Goal: Information Seeking & Learning: Learn about a topic

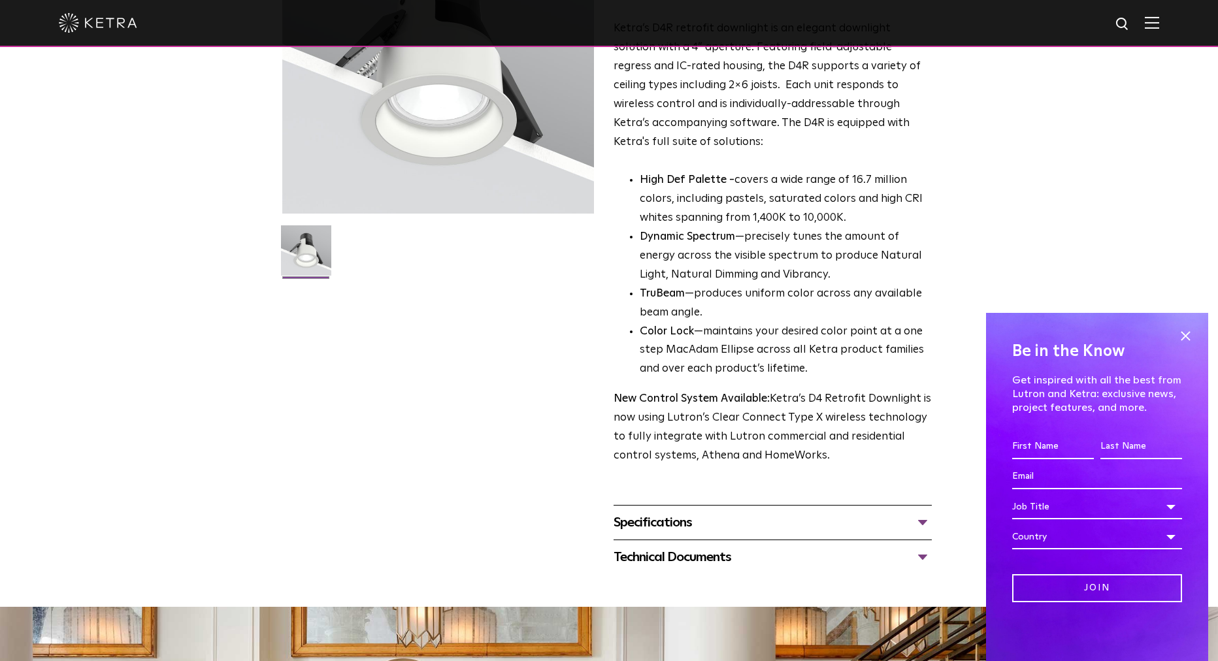
scroll to position [166, 0]
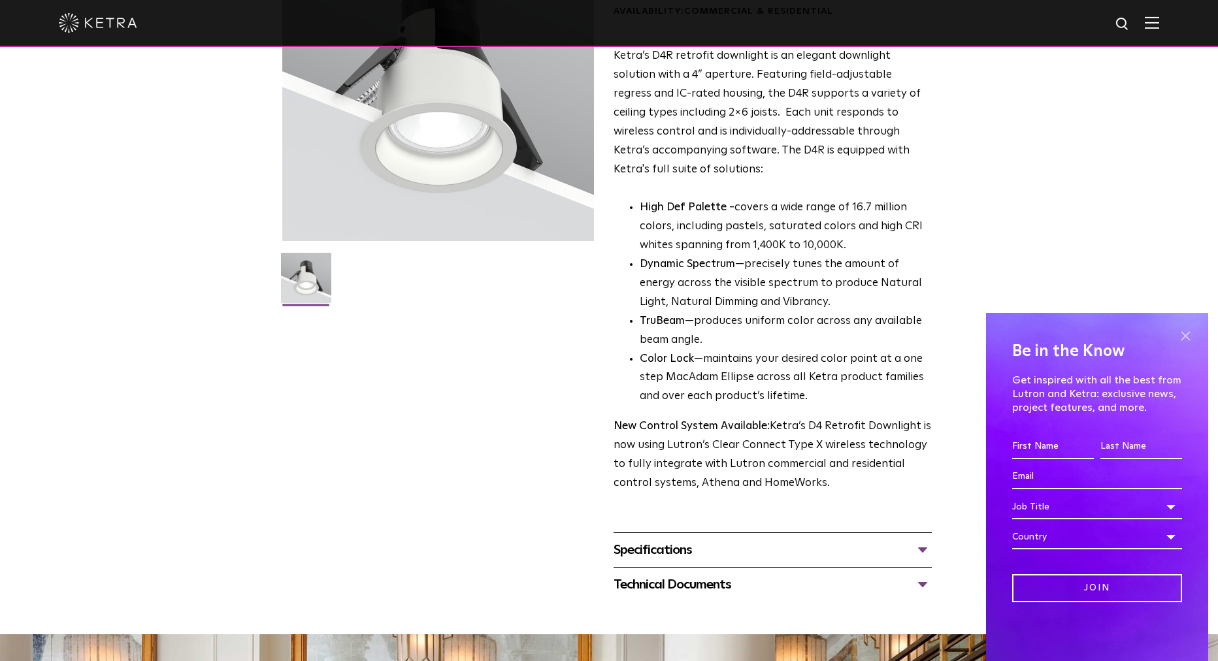
click at [1186, 333] on span at bounding box center [1185, 336] width 20 height 20
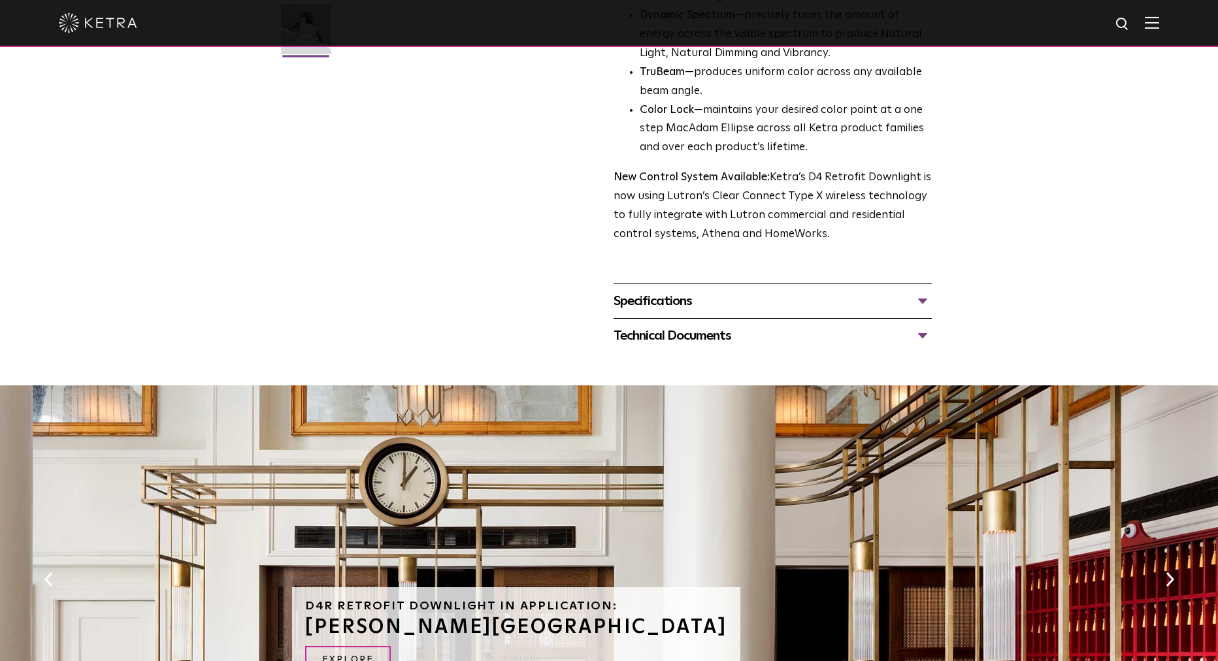
scroll to position [401, 0]
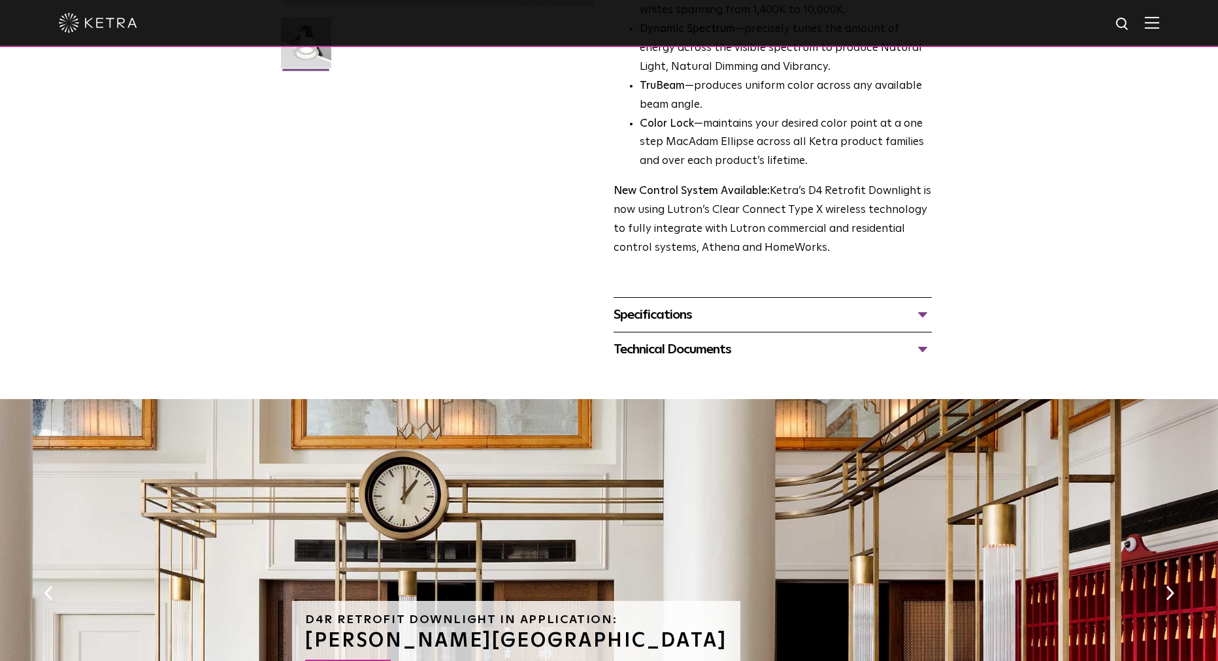
click at [808, 313] on div "Specifications" at bounding box center [773, 314] width 318 height 21
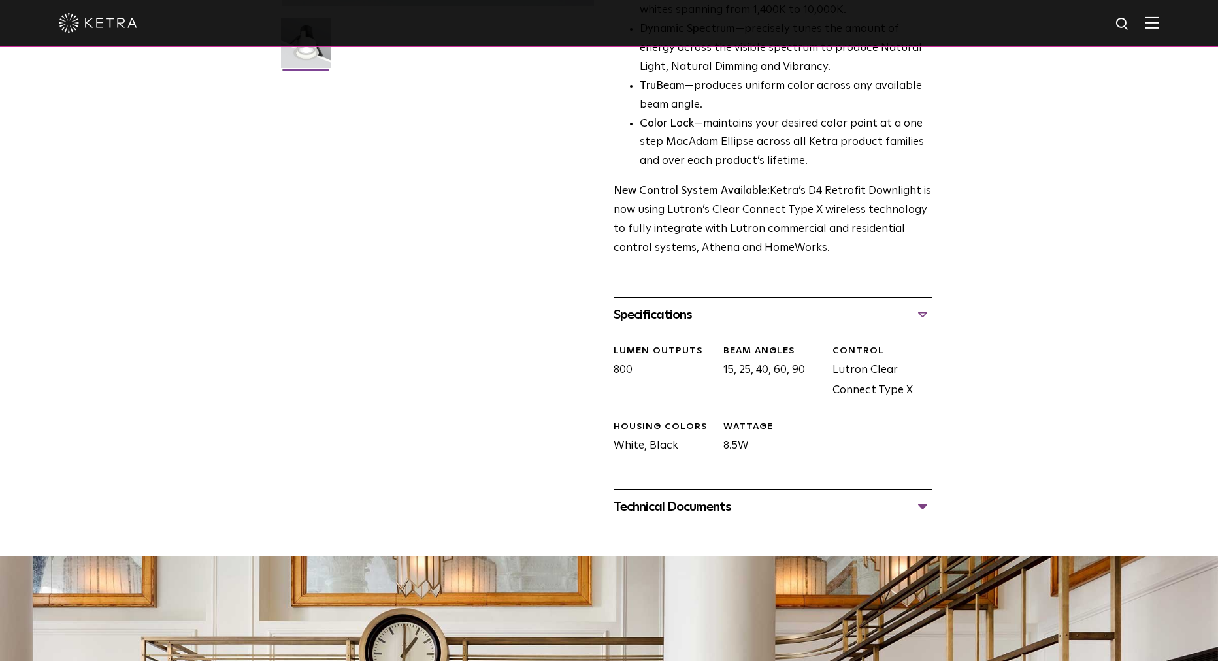
click at [761, 499] on div "Technical Documents" at bounding box center [773, 507] width 318 height 21
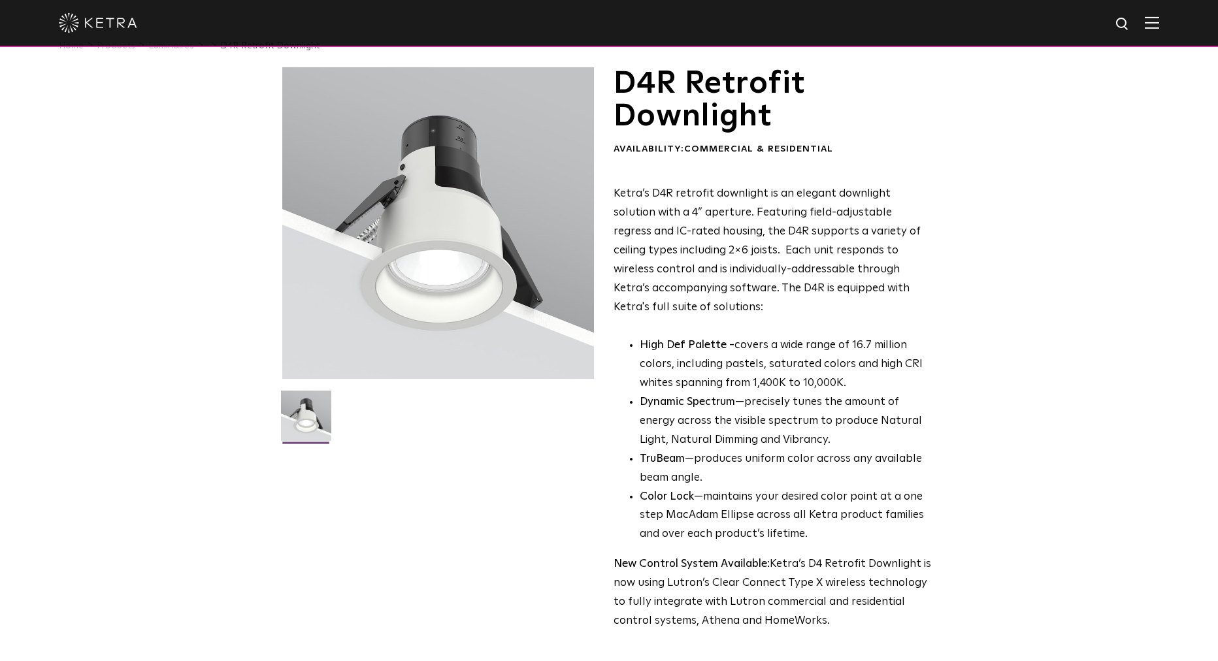
scroll to position [0, 0]
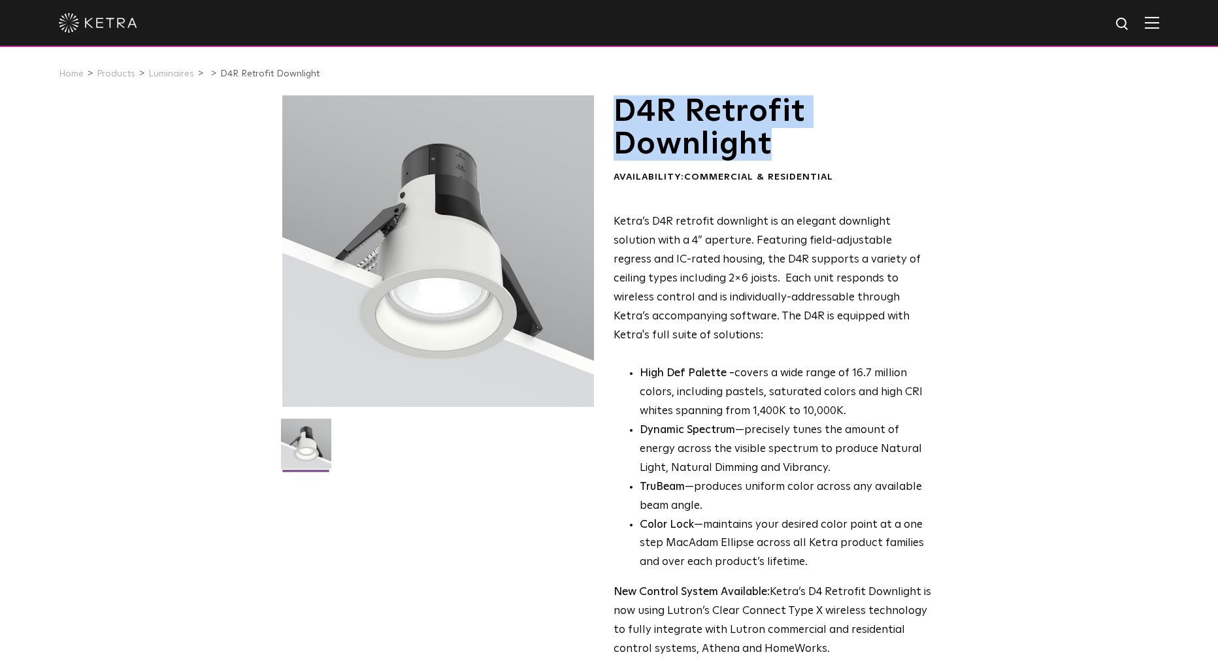
drag, startPoint x: 617, startPoint y: 112, endPoint x: 774, endPoint y: 147, distance: 161.4
click at [774, 147] on h1 "D4R Retrofit Downlight" at bounding box center [773, 128] width 318 height 66
copy h1 "D4R Retrofit Downlight"
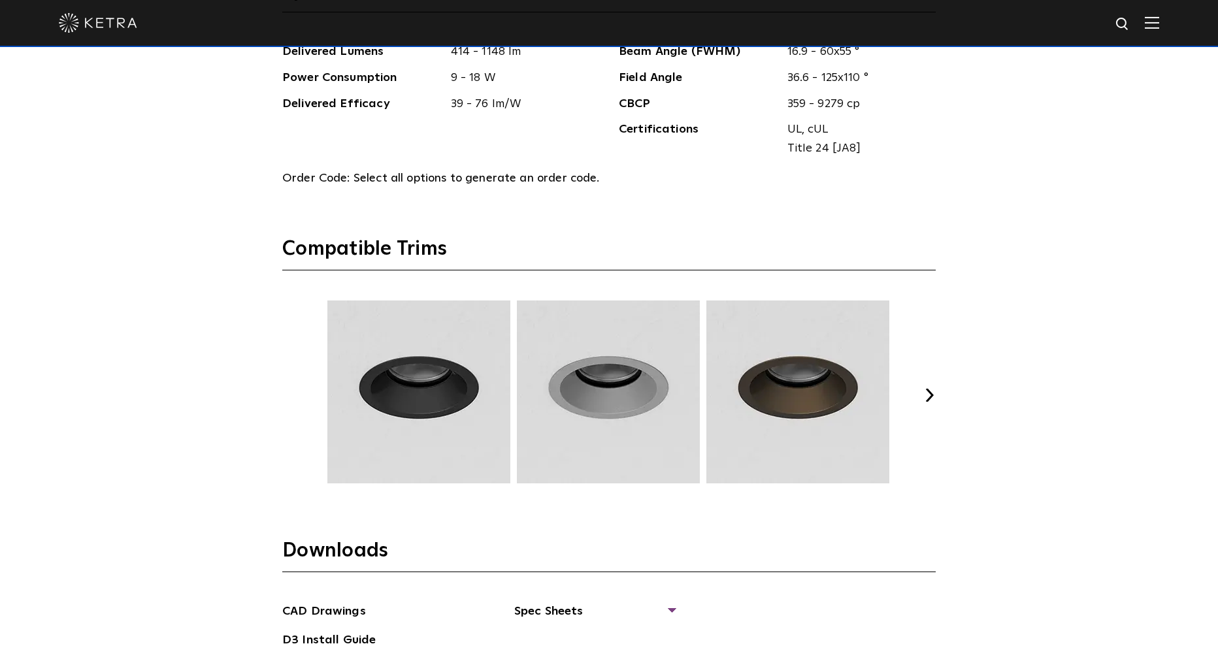
scroll to position [1722, 0]
